Goal: Find specific page/section: Find specific page/section

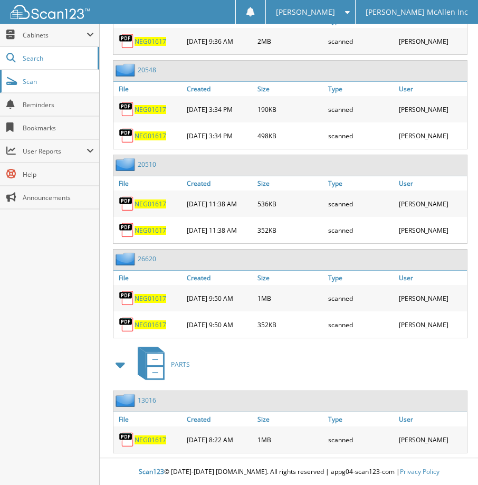
click at [49, 81] on span "Scan" at bounding box center [58, 81] width 71 height 9
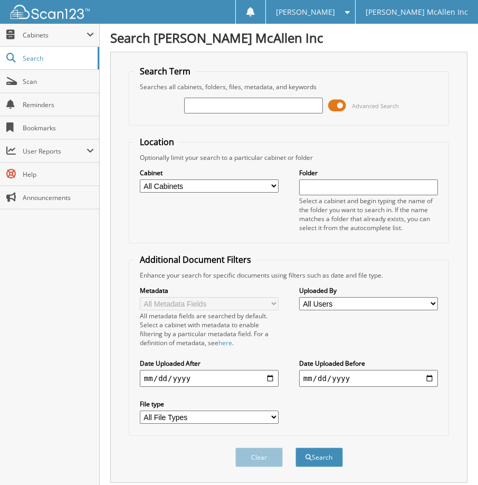
click at [267, 102] on input "text" at bounding box center [253, 106] width 139 height 16
type input "KEA50200"
click at [295, 447] on button "Search" at bounding box center [318, 457] width 47 height 20
